Goal: Task Accomplishment & Management: Manage account settings

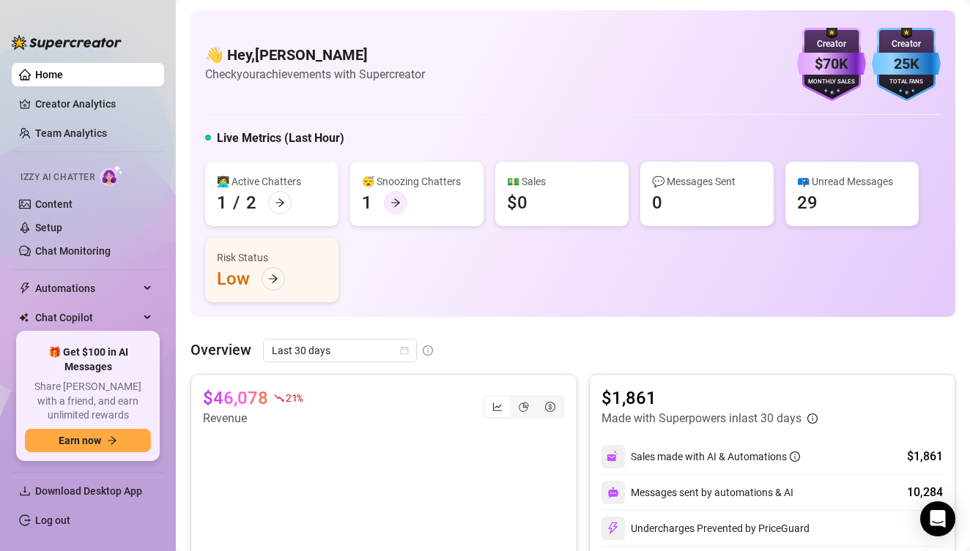
click at [404, 207] on div at bounding box center [395, 202] width 23 height 23
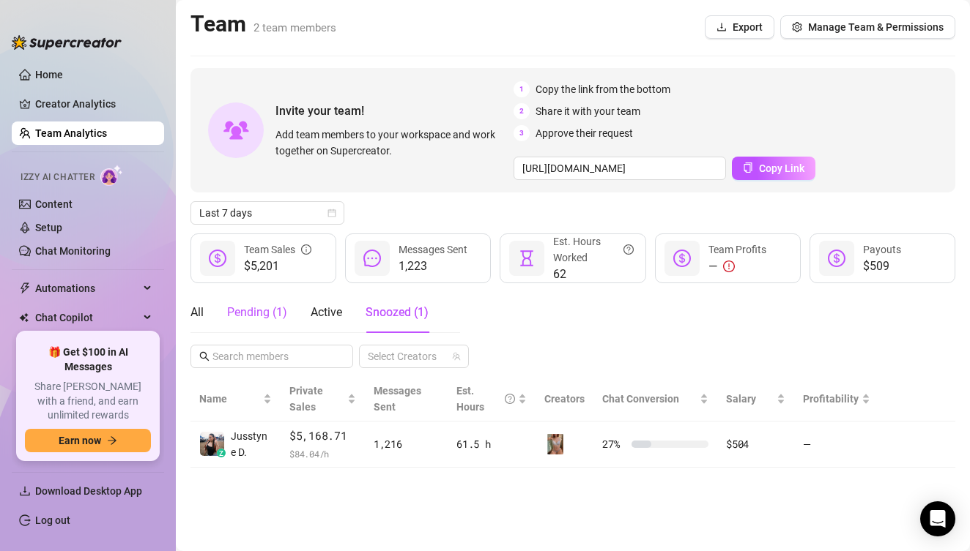
click at [280, 309] on div "Pending ( 1 )" at bounding box center [257, 313] width 60 height 18
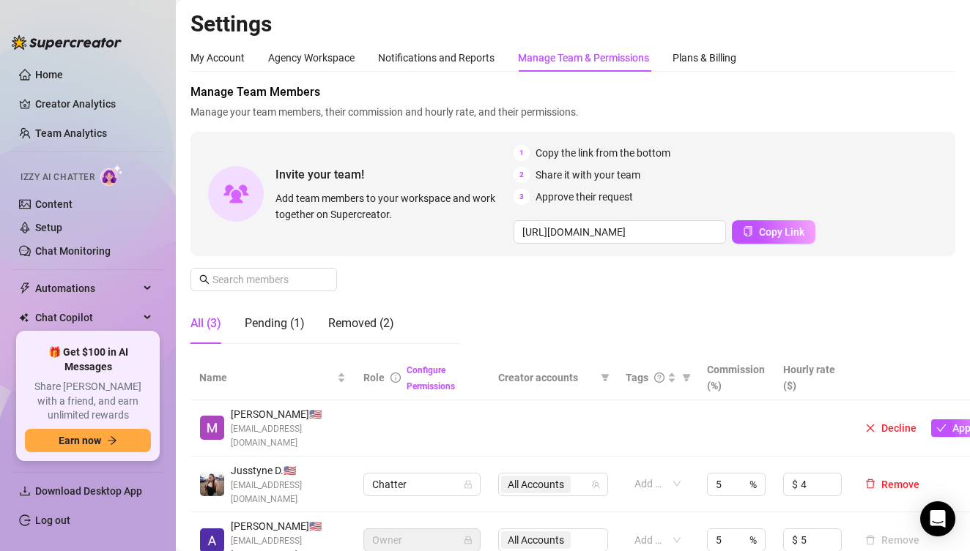
click at [927, 428] on div "Decline Approve" at bounding box center [927, 429] width 137 height 18
click at [938, 428] on icon "check" at bounding box center [941, 428] width 10 height 10
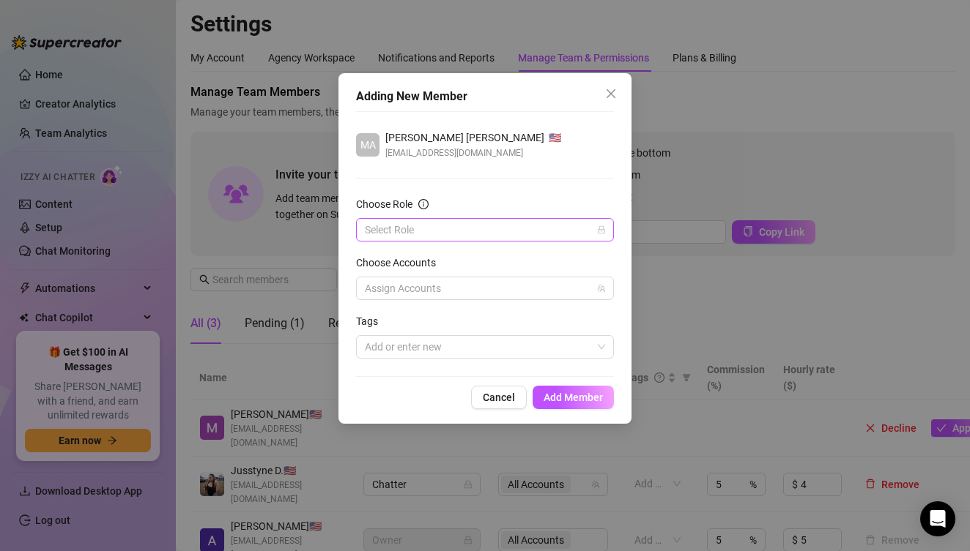
click at [510, 232] on input "Choose Role" at bounding box center [478, 230] width 227 height 22
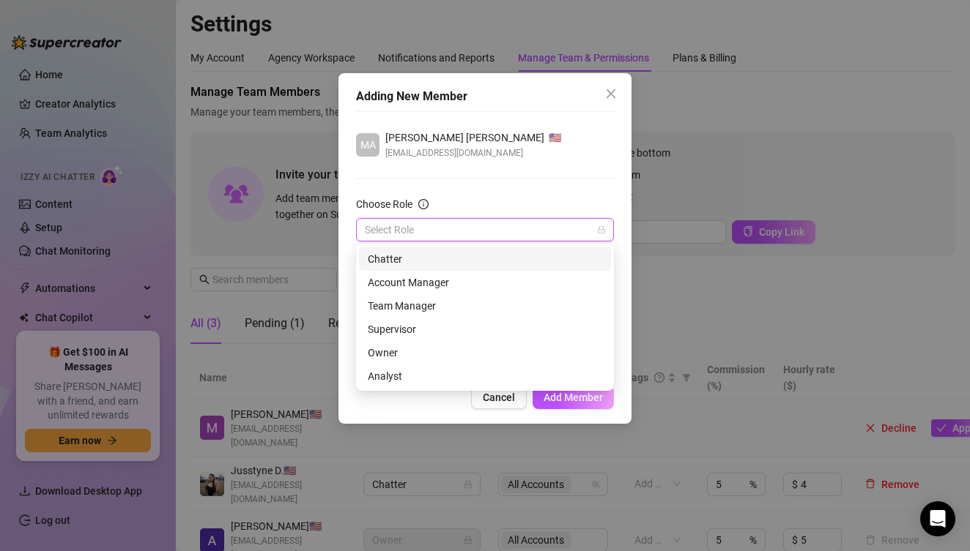
click at [487, 264] on div "Chatter" at bounding box center [485, 259] width 234 height 16
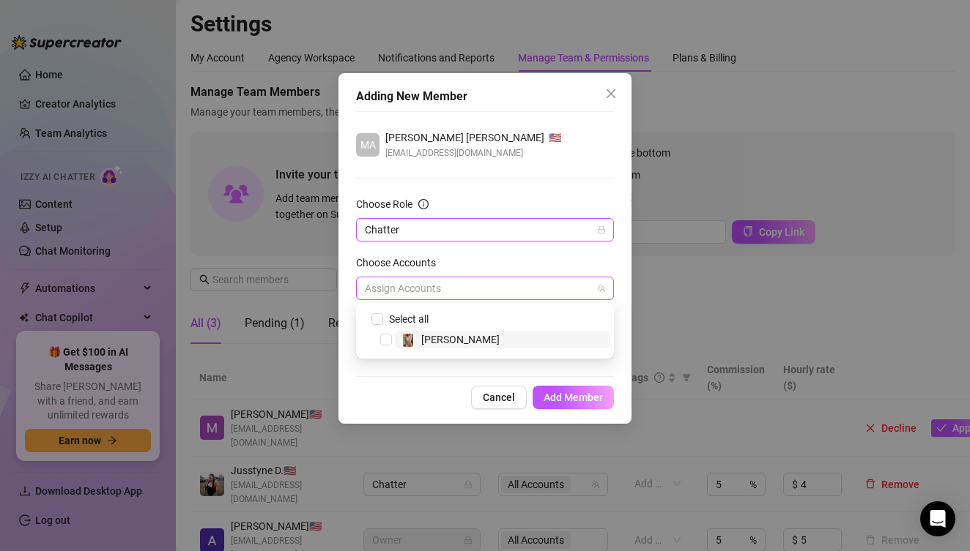
click at [477, 286] on div at bounding box center [477, 288] width 237 height 21
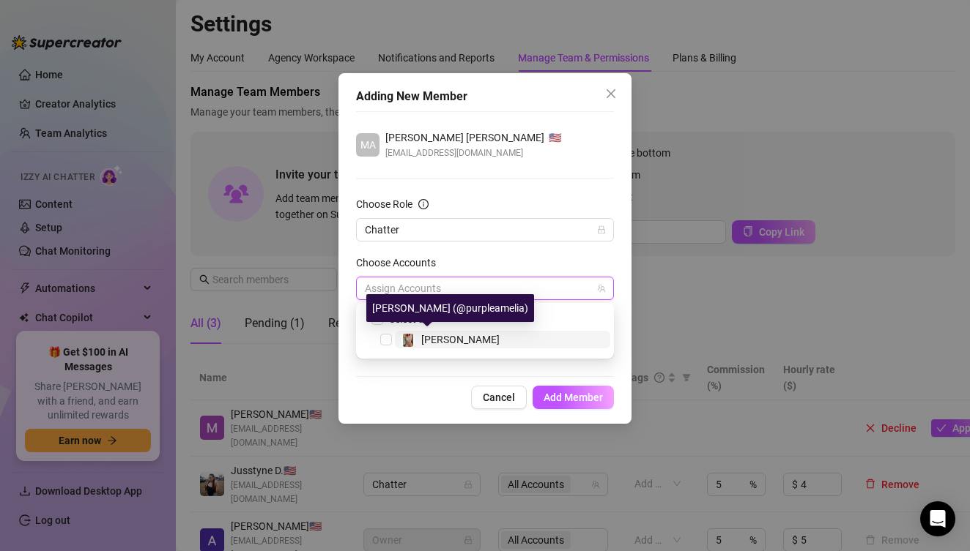
click at [445, 334] on span "[PERSON_NAME]" at bounding box center [460, 340] width 78 height 12
checkbox input "true"
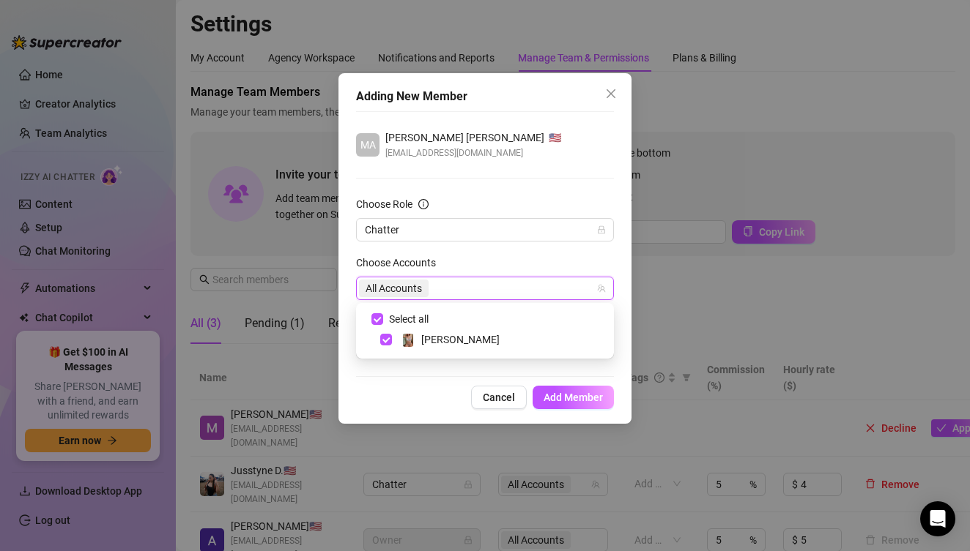
click at [406, 382] on div "Adding New Member MA [PERSON_NAME] [PERSON_NAME] 🇺🇸 [EMAIL_ADDRESS][DOMAIN_NAME…" at bounding box center [484, 248] width 293 height 351
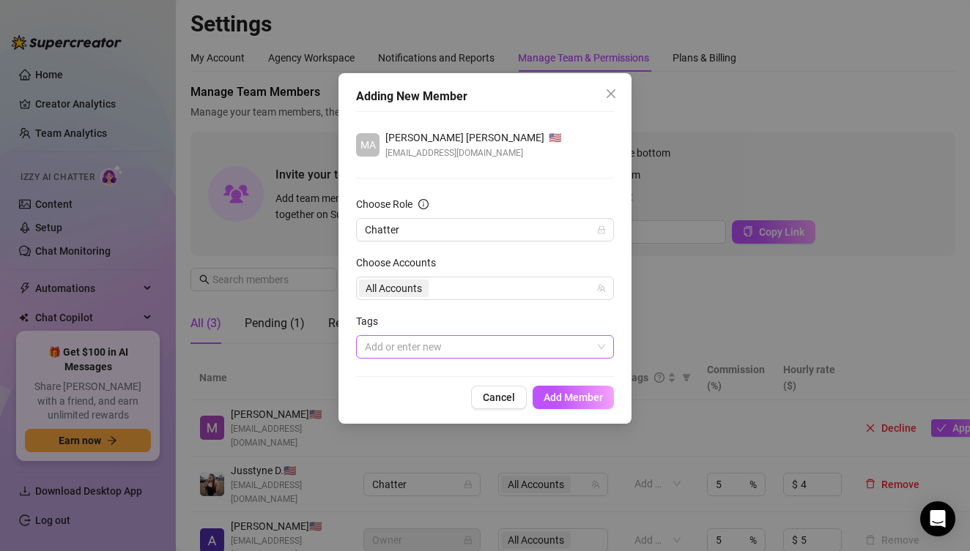
click at [417, 344] on div at bounding box center [477, 347] width 237 height 21
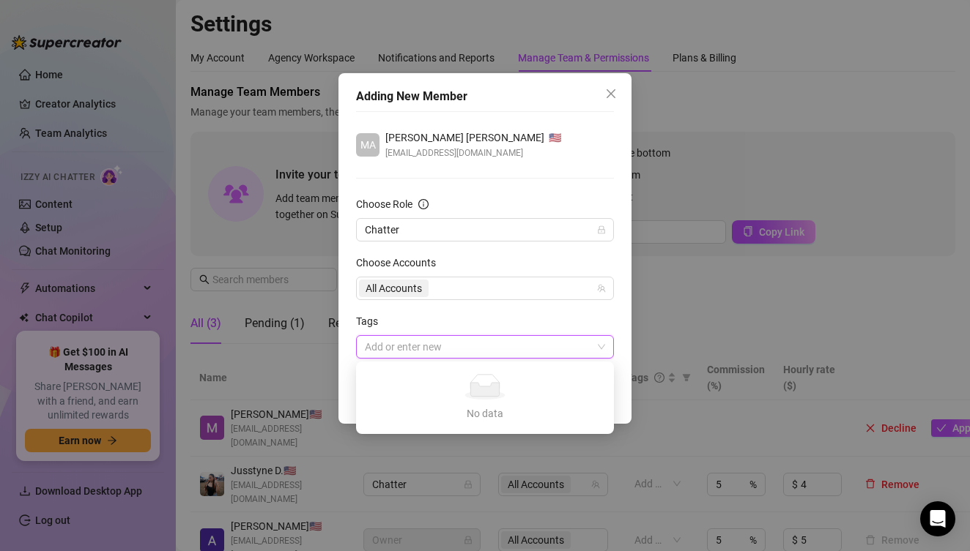
click at [488, 306] on form "Choose Role Chatter Choose Accounts All Accounts Tags Add or enter new" at bounding box center [485, 277] width 258 height 163
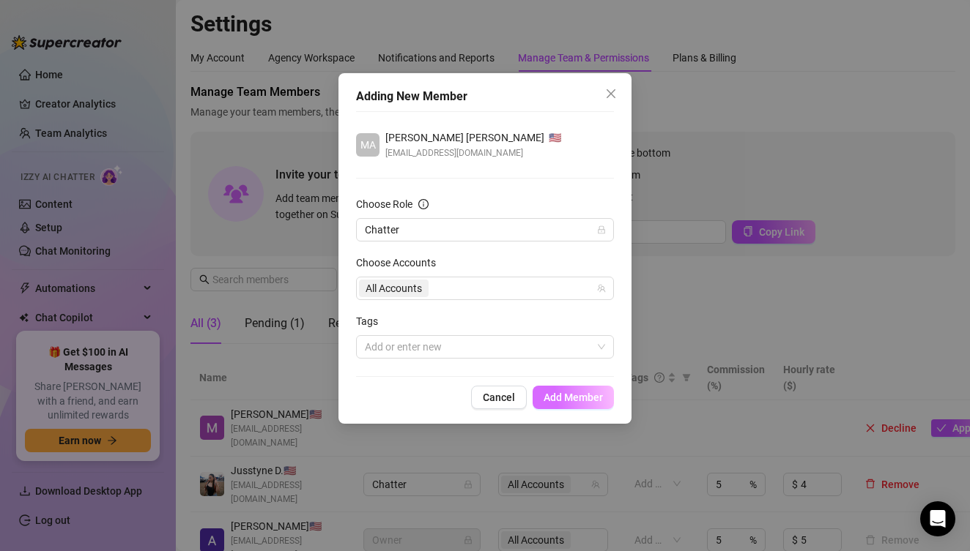
click at [581, 396] on span "Add Member" at bounding box center [572, 398] width 59 height 12
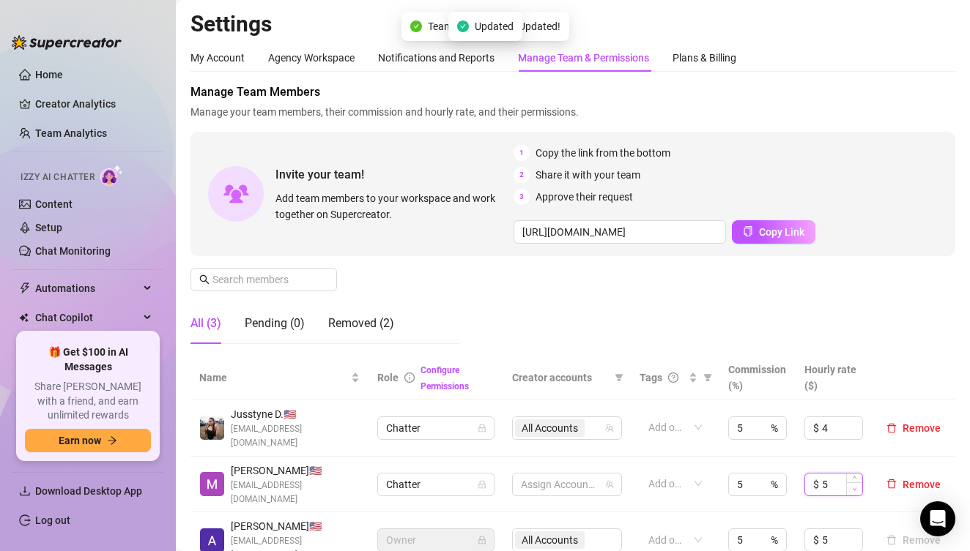
click at [855, 488] on icon "down" at bounding box center [854, 489] width 4 height 3
type input "4"
click at [883, 342] on div "Manage Team Members Manage your team members, their commission and hourly rate,…" at bounding box center [572, 219] width 765 height 272
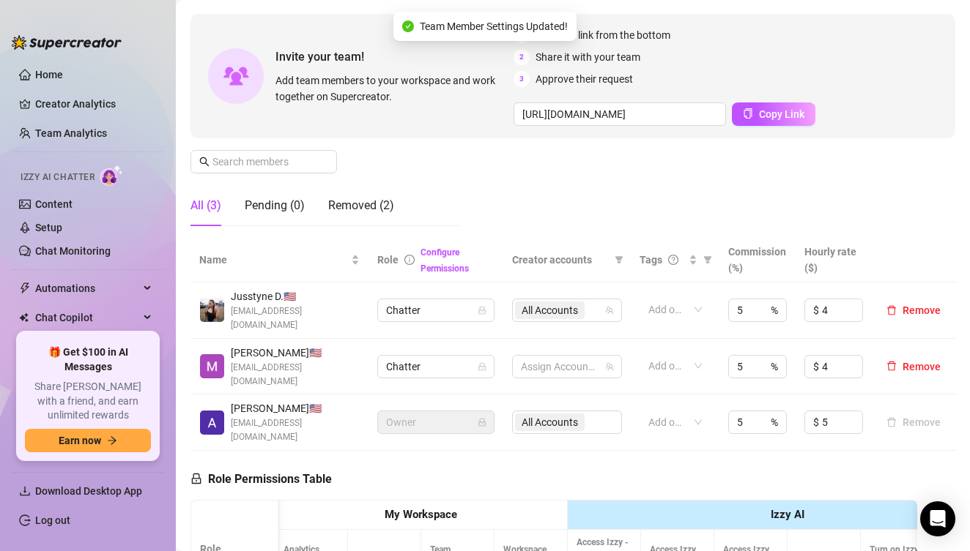
scroll to position [106, 0]
